Goal: Task Accomplishment & Management: Manage account settings

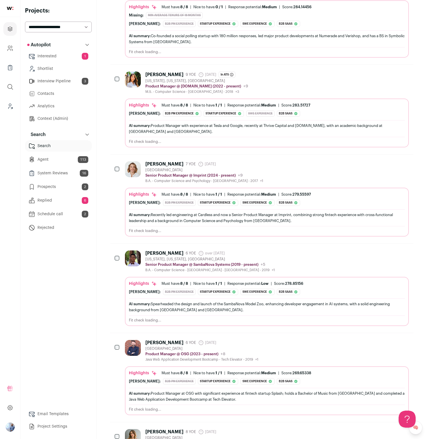
scroll to position [696, 0]
click at [56, 201] on link "Replied 6" at bounding box center [58, 200] width 67 height 11
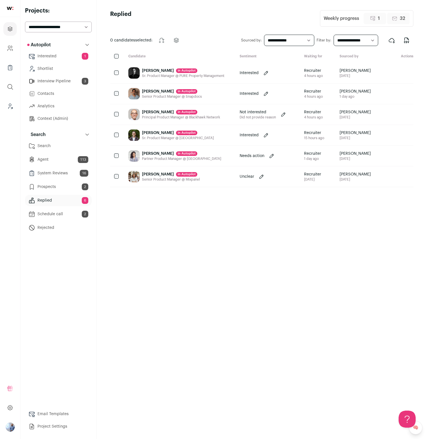
click at [210, 76] on div "Sr. Product Manager @ PURE Property Management" at bounding box center [183, 76] width 82 height 5
click at [197, 89] on div "[PERSON_NAME] in [GEOGRAPHIC_DATA]" at bounding box center [172, 92] width 60 height 6
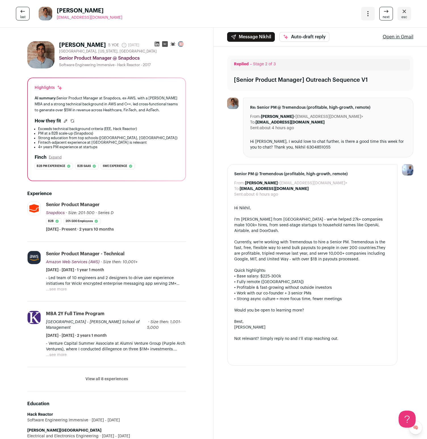
click at [407, 10] on icon "Close" at bounding box center [404, 11] width 7 height 7
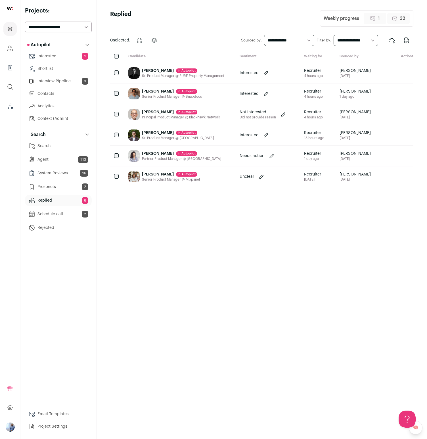
click at [119, 93] on div at bounding box center [117, 93] width 14 height 20
click at [66, 185] on link "Prospects 2" at bounding box center [58, 186] width 67 height 11
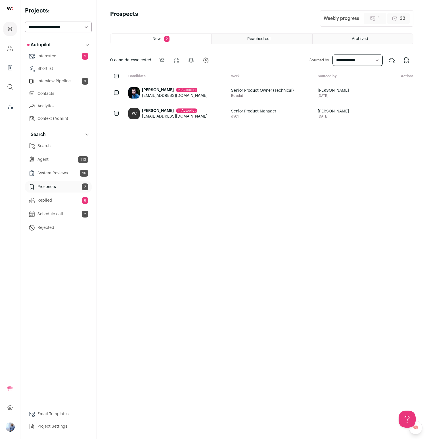
click at [60, 200] on link "Replied 6" at bounding box center [58, 200] width 67 height 11
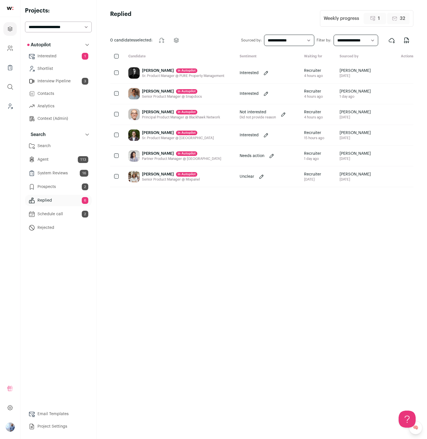
click at [145, 94] on div "[PERSON_NAME] in [GEOGRAPHIC_DATA]" at bounding box center [172, 92] width 60 height 6
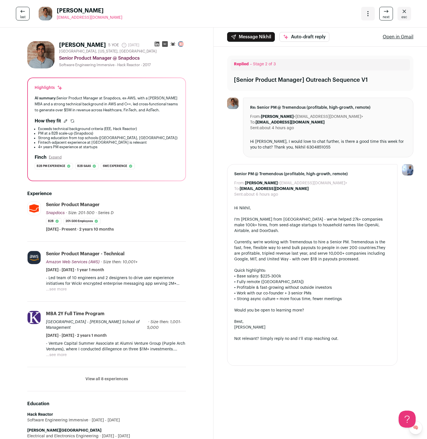
click at [365, 15] on icon "Open dropdown" at bounding box center [368, 13] width 7 height 7
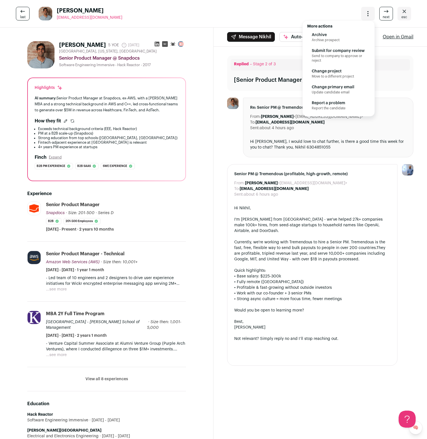
click at [344, 54] on span "Send to company to approve or reject" at bounding box center [339, 58] width 54 height 9
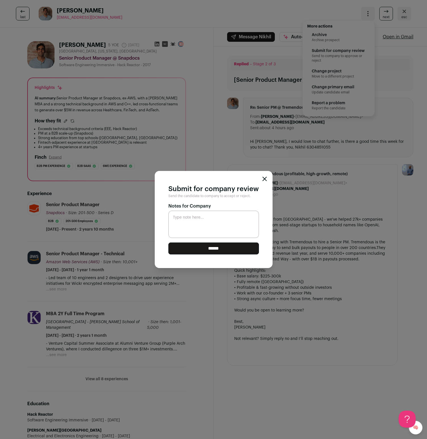
click at [229, 249] on input "******" at bounding box center [213, 248] width 91 height 12
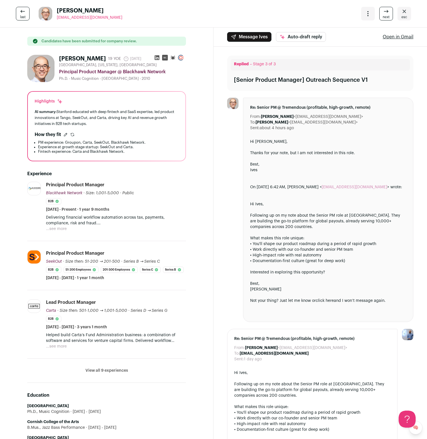
click at [305, 37] on button "Auto-draft reply" at bounding box center [301, 37] width 50 height 10
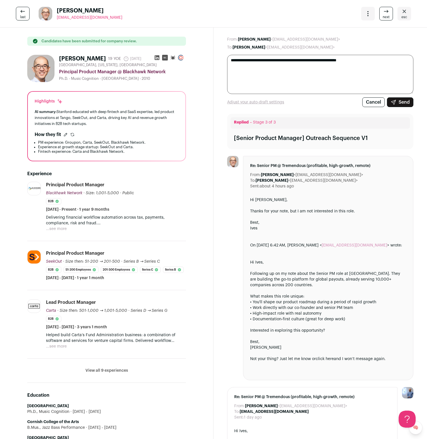
click at [402, 103] on button "Send" at bounding box center [400, 102] width 26 height 10
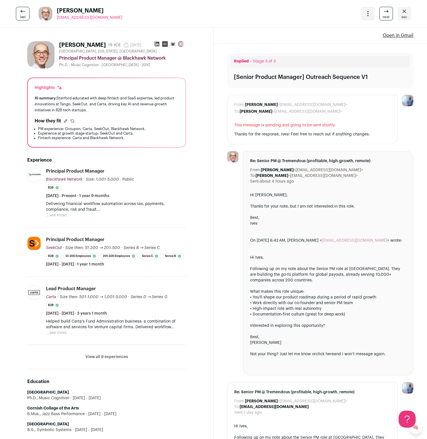
click at [373, 12] on div "Open dropdown" at bounding box center [368, 14] width 14 height 14
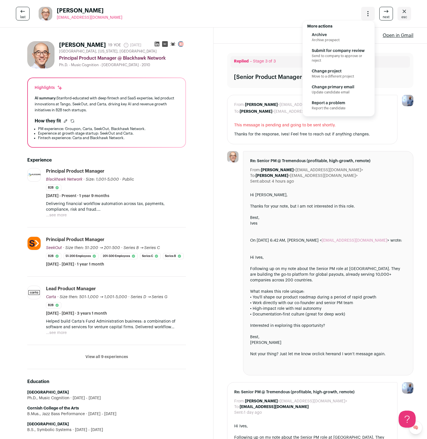
click at [330, 37] on span "Archive" at bounding box center [339, 35] width 54 height 6
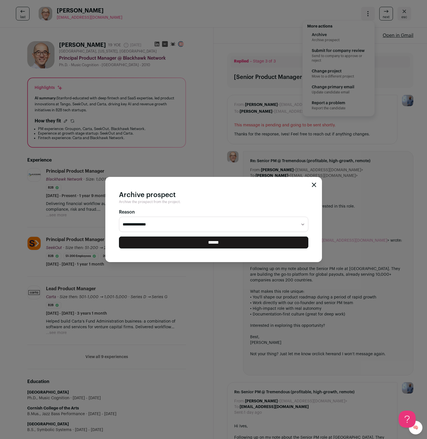
click at [119, 217] on select "**********" at bounding box center [213, 224] width 189 height 15
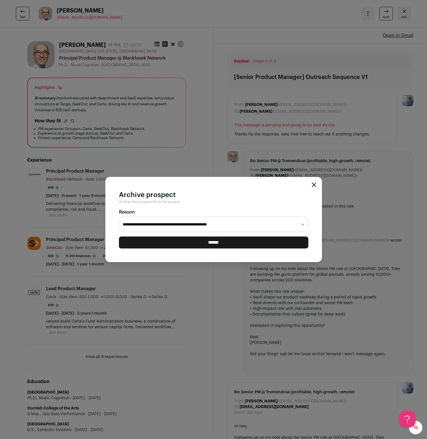
click at [240, 227] on select "**********" at bounding box center [213, 224] width 189 height 15
select select "**********"
click at [119, 217] on select "**********" at bounding box center [213, 224] width 189 height 15
click at [234, 246] on input "******" at bounding box center [213, 243] width 189 height 12
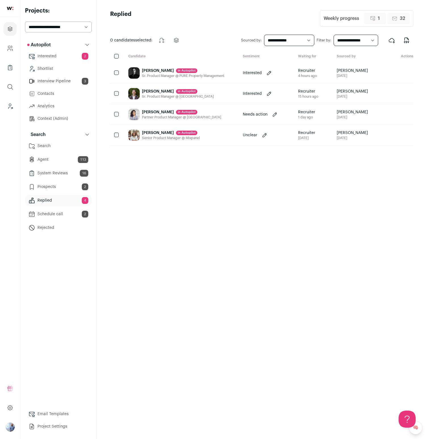
click at [204, 96] on div "Kevin Cfa in Autopilot Sr. Product Manager @ Raistone" at bounding box center [181, 93] width 114 height 20
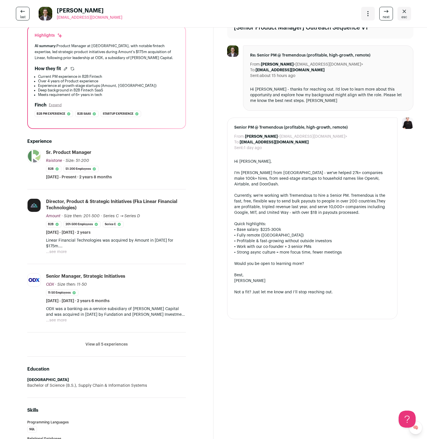
scroll to position [56, 0]
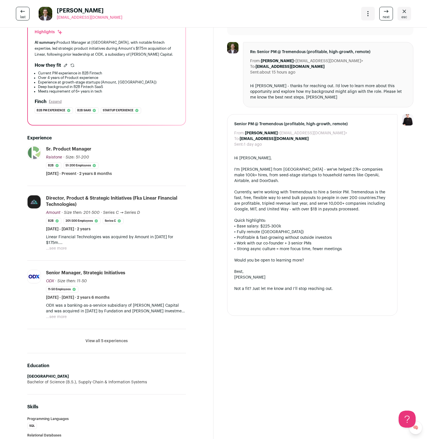
click at [110, 341] on button "View all 5 experiences" at bounding box center [106, 341] width 42 height 6
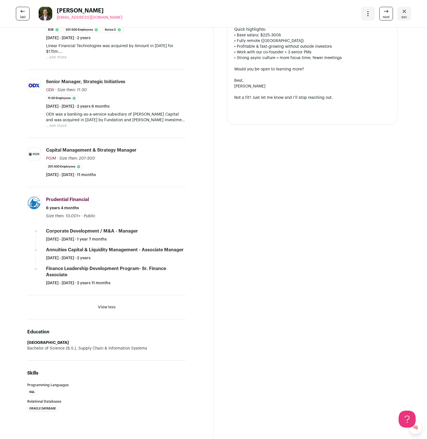
scroll to position [0, 0]
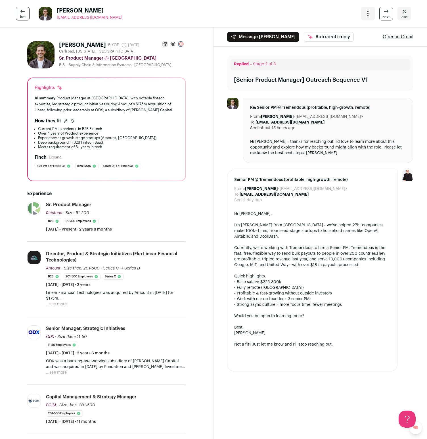
click at [129, 137] on li "Experience at growth-stage startups (Amount, Raistone)" at bounding box center [108, 138] width 141 height 5
click at [124, 143] on li "Deep background in B2B Fintech SaaS" at bounding box center [108, 142] width 141 height 5
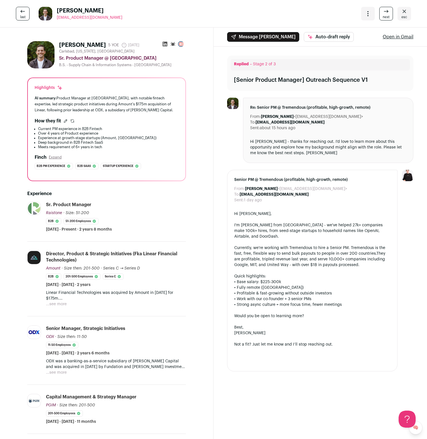
click at [124, 143] on li "Deep background in B2B Fintech SaaS" at bounding box center [108, 142] width 141 height 5
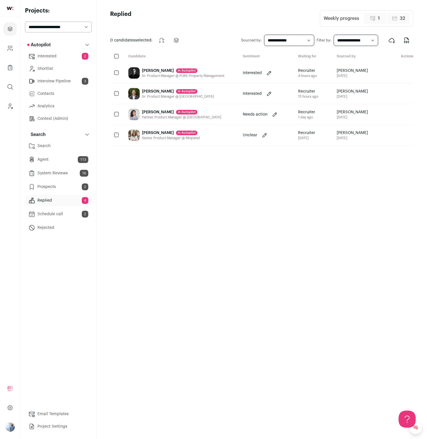
click at [153, 115] on div "Tara Daniel in Autopilot" at bounding box center [181, 112] width 79 height 6
click at [149, 71] on div "Shannon Lytle in Autopilot" at bounding box center [183, 71] width 82 height 6
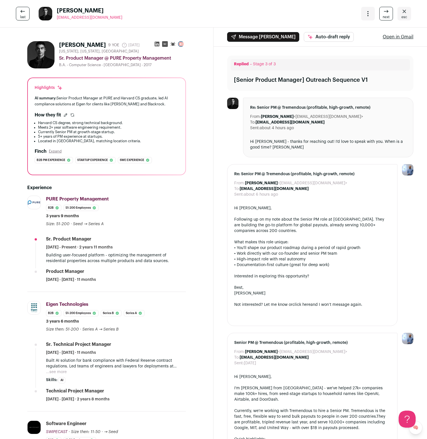
click at [159, 45] on icon at bounding box center [157, 44] width 5 height 5
